Goal: Information Seeking & Learning: Learn about a topic

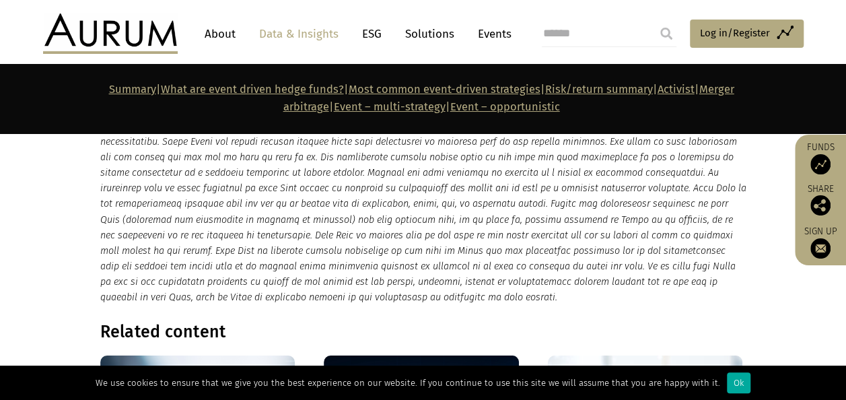
scroll to position [7338, 0]
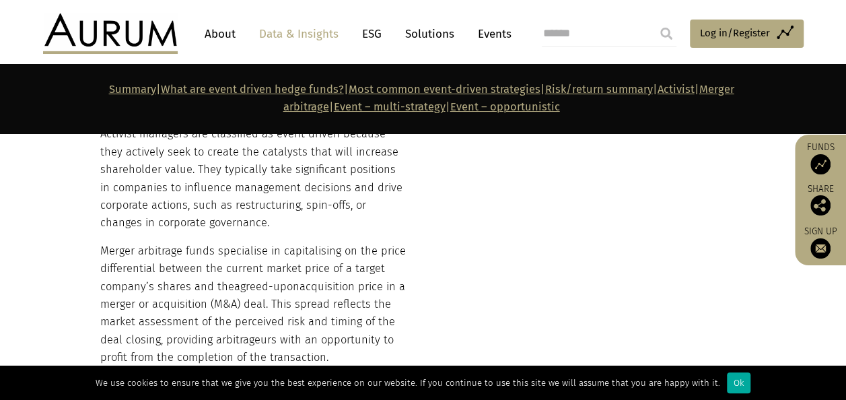
scroll to position [1530, 0]
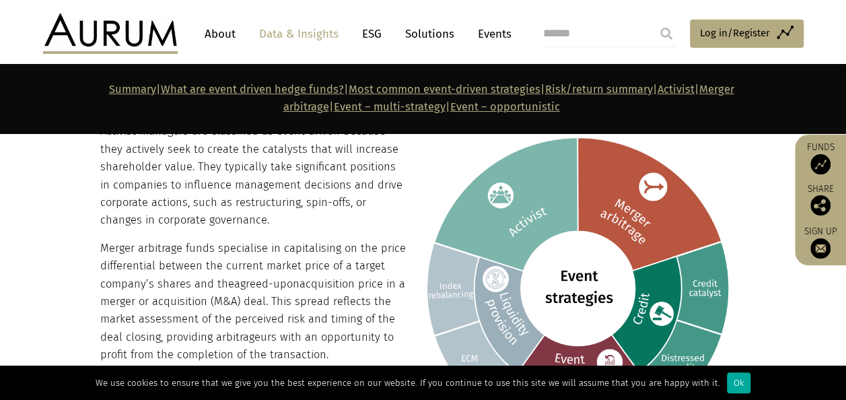
click at [369, 295] on p "Merger arbitrage funds specialise in capitalising on the price differential bet…" at bounding box center [421, 302] width 643 height 124
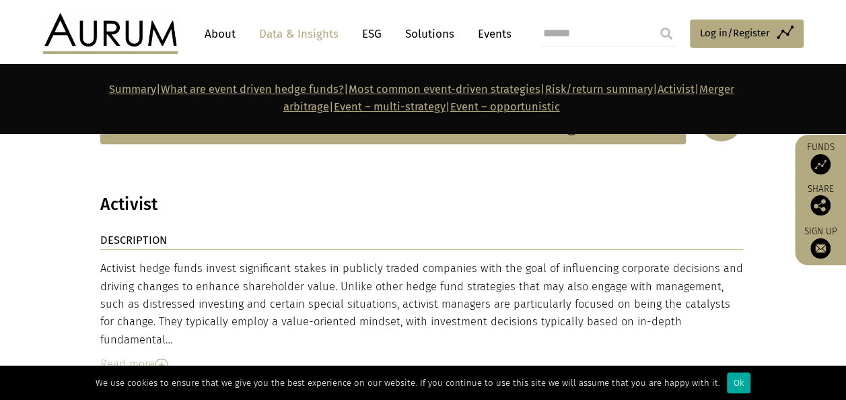
scroll to position [2777, 0]
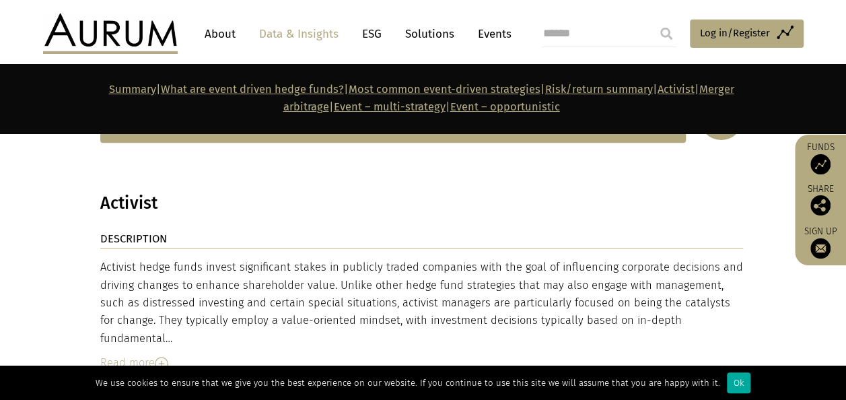
click at [168, 357] on img at bounding box center [161, 363] width 13 height 13
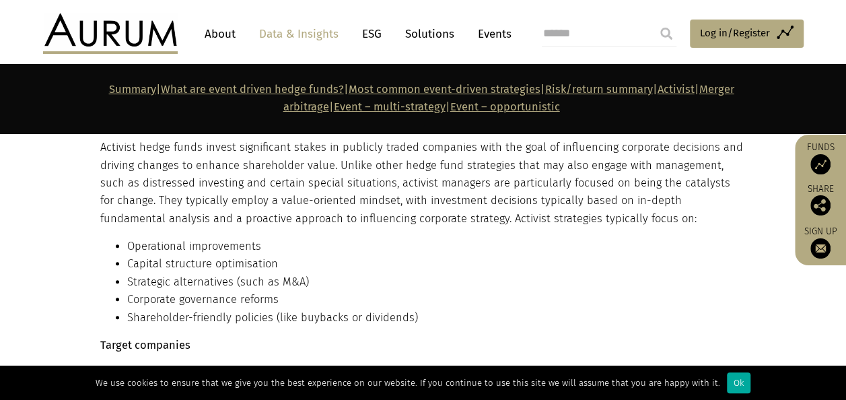
scroll to position [2907, 0]
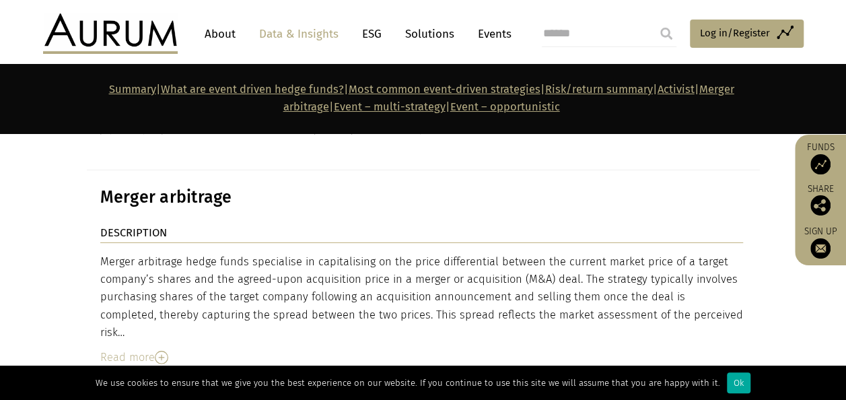
scroll to position [4659, 0]
click at [161, 352] on img at bounding box center [161, 358] width 13 height 13
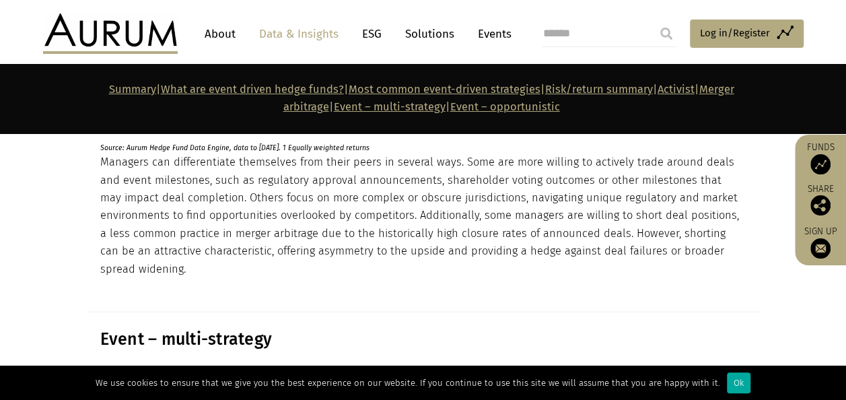
scroll to position [6583, 0]
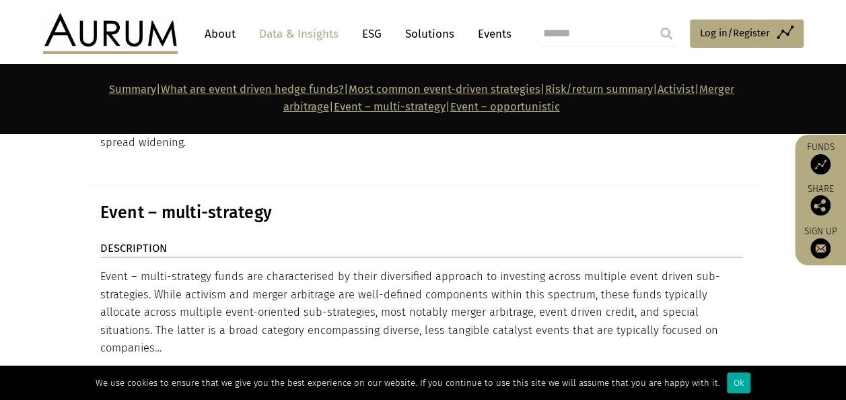
click at [165, 366] on img at bounding box center [161, 372] width 13 height 13
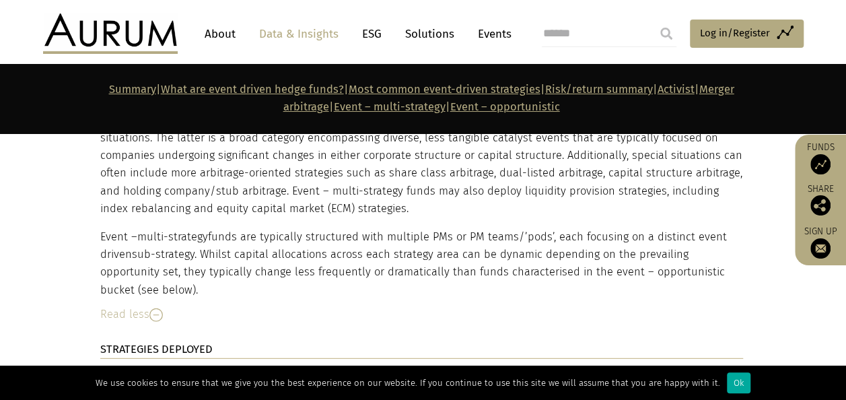
scroll to position [6805, 0]
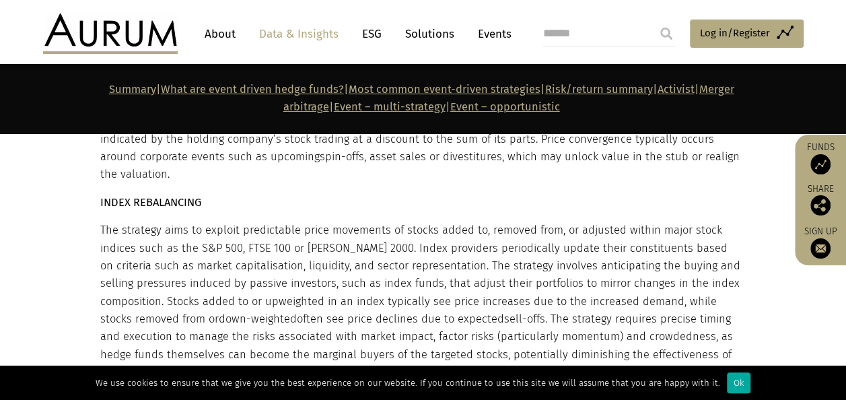
scroll to position [7810, 0]
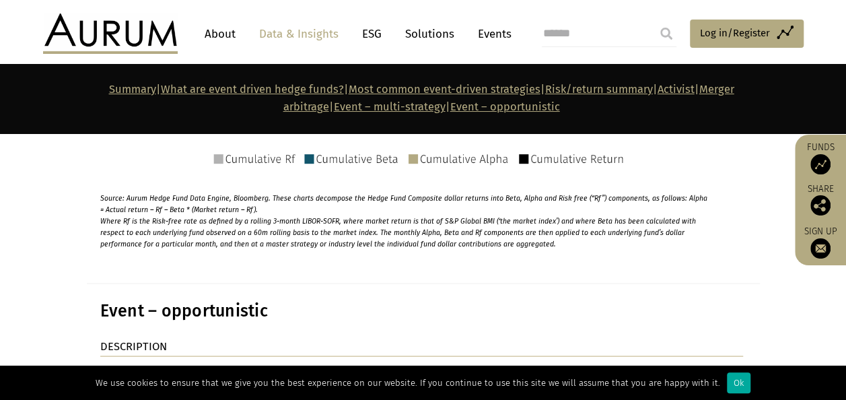
scroll to position [8784, 0]
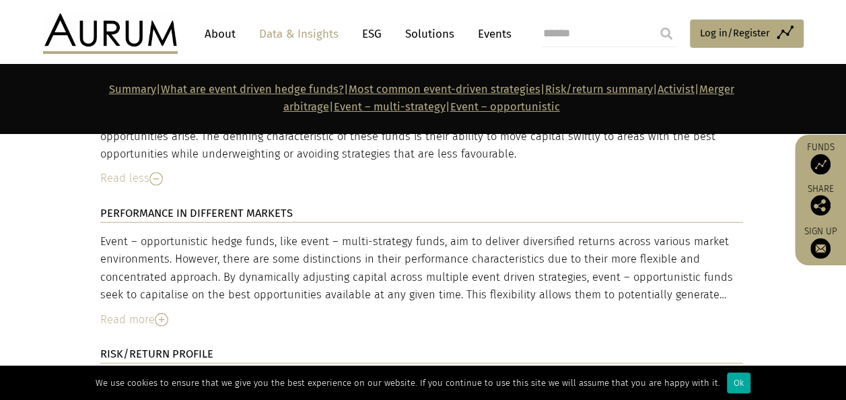
scroll to position [9153, 0]
